Goal: Find specific page/section: Find specific page/section

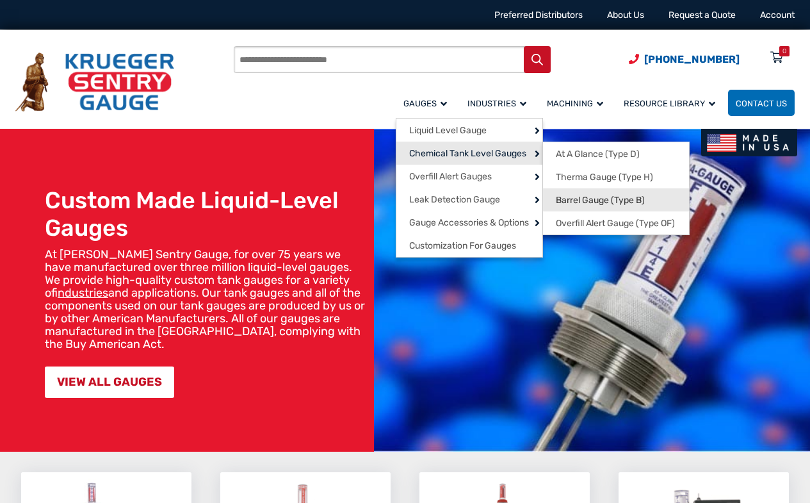
click at [556, 206] on span "Barrel Gauge (Type B)" at bounding box center [600, 201] width 89 height 12
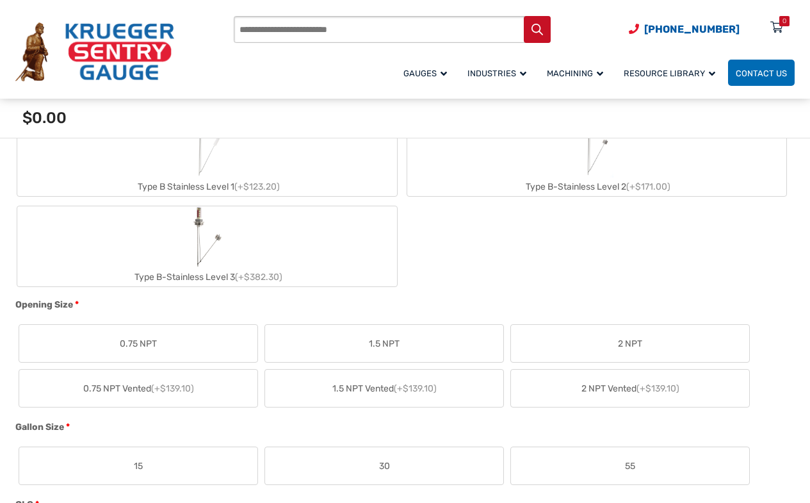
scroll to position [704, 0]
